Goal: Task Accomplishment & Management: Complete application form

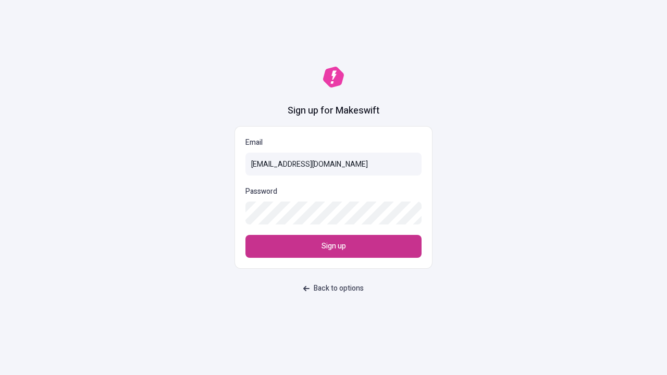
click at [333, 246] on span "Sign up" at bounding box center [333, 246] width 24 height 11
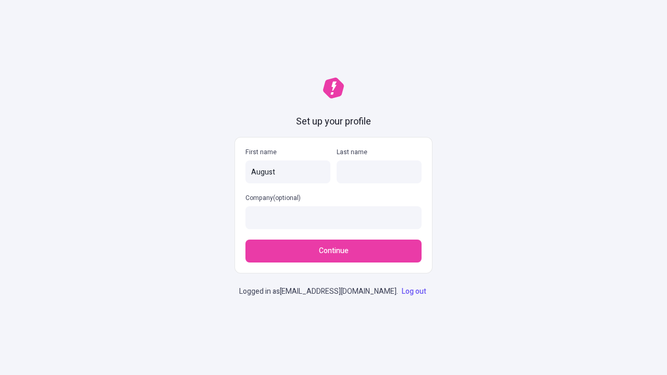
type input "August"
type input "[PERSON_NAME]"
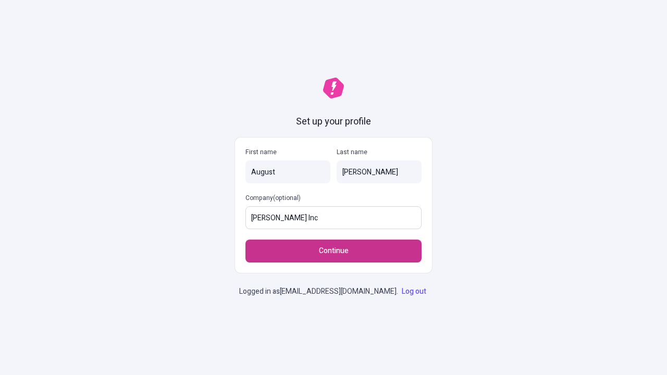
type input "[PERSON_NAME] Inc"
click at [333, 245] on span "Continue" at bounding box center [334, 250] width 30 height 11
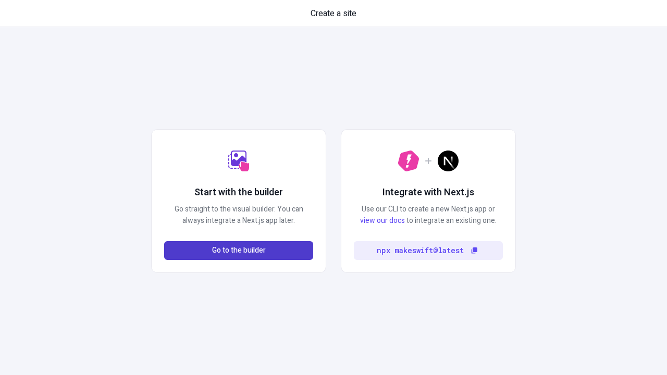
click at [239, 250] on span "Go to the builder" at bounding box center [239, 250] width 54 height 11
